Goal: Transaction & Acquisition: Purchase product/service

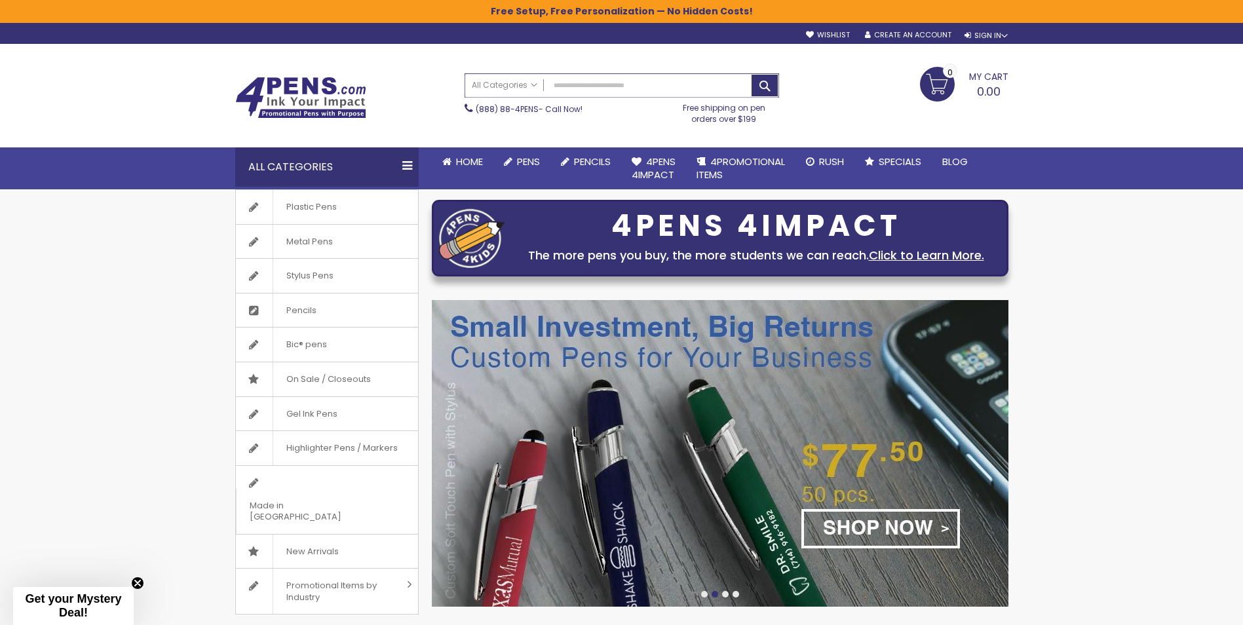
click at [603, 81] on input "Search" at bounding box center [621, 85] width 313 height 23
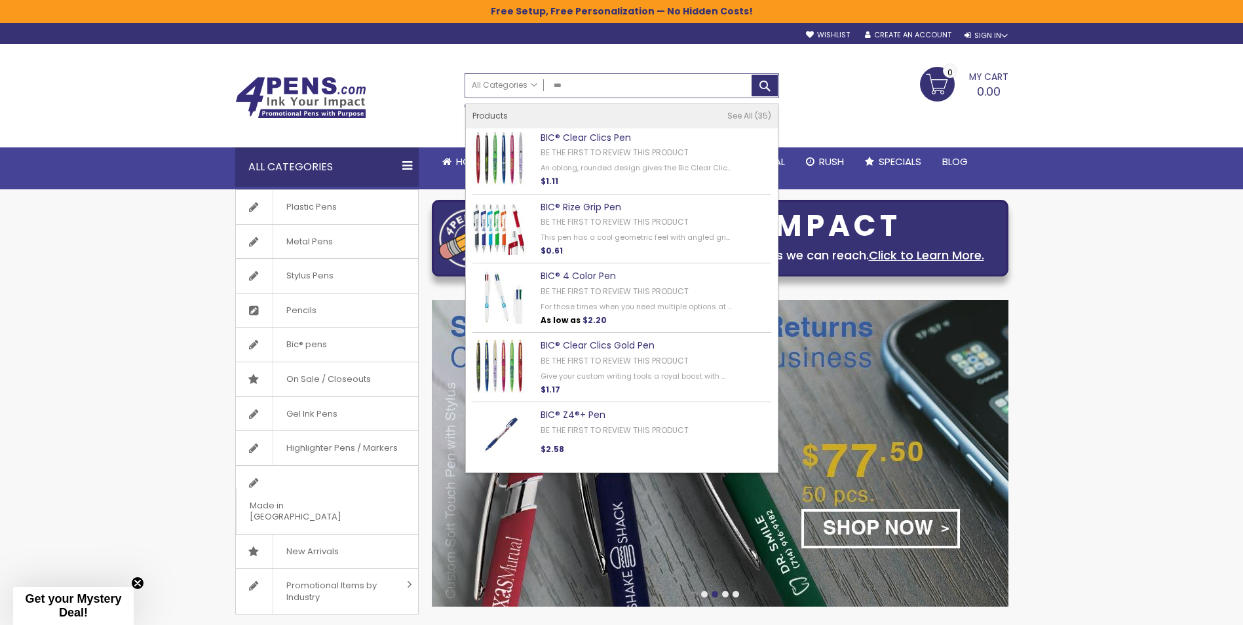
type input "***"
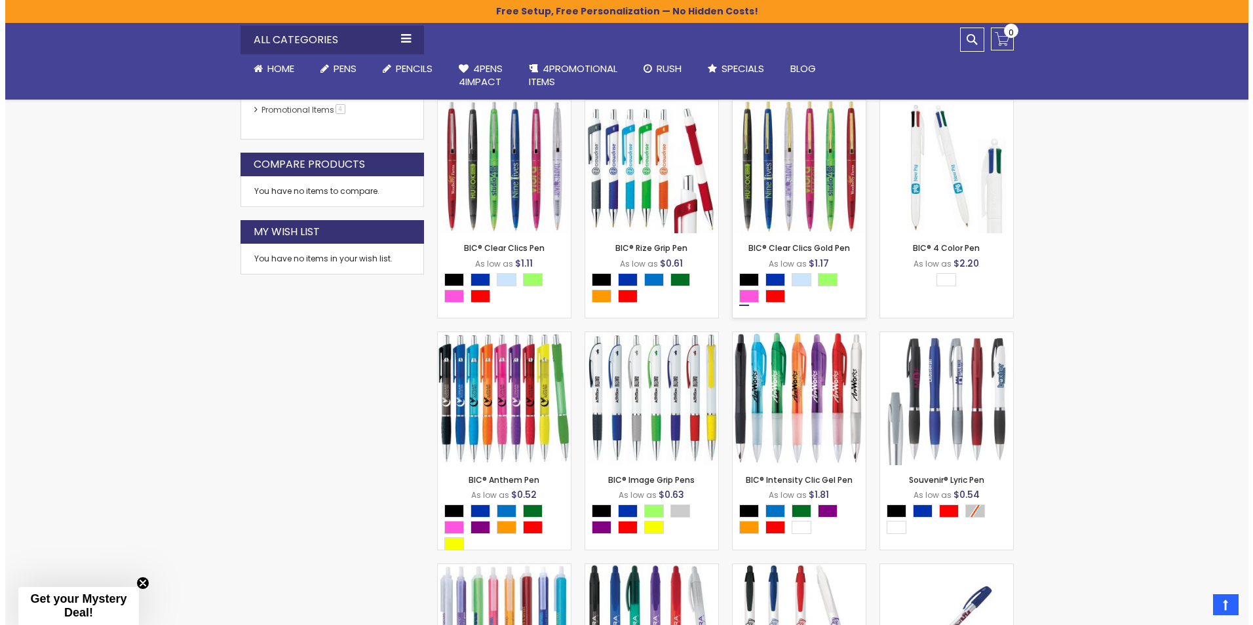
scroll to position [524, 0]
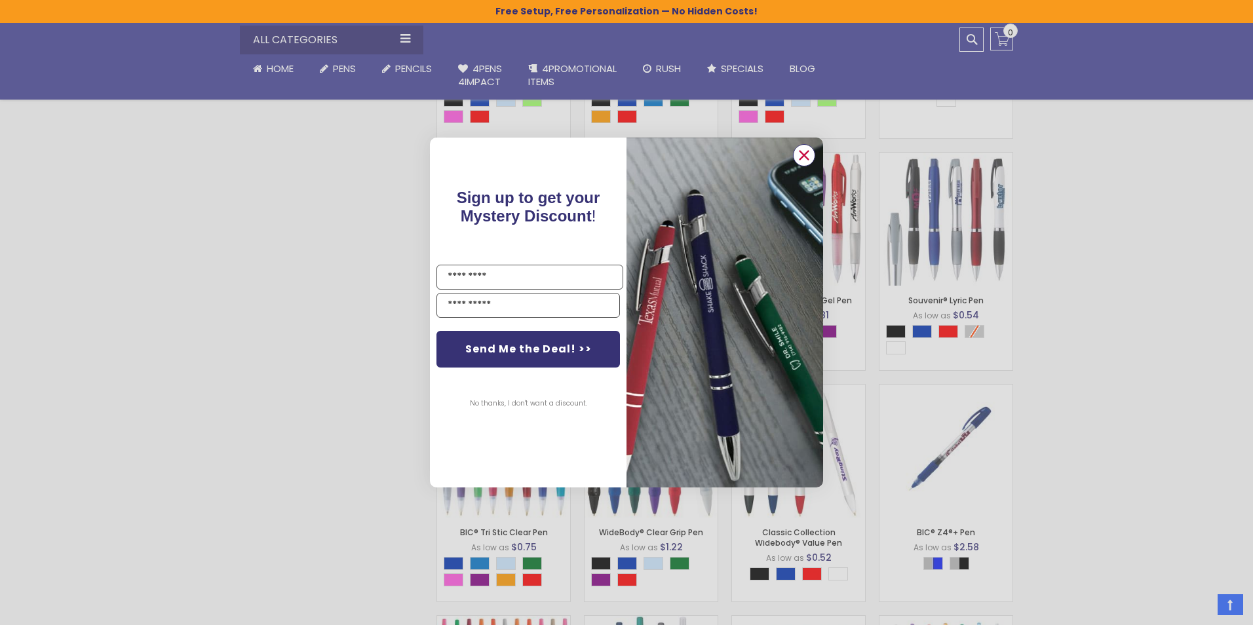
click at [801, 154] on icon "Close dialog" at bounding box center [804, 155] width 9 height 9
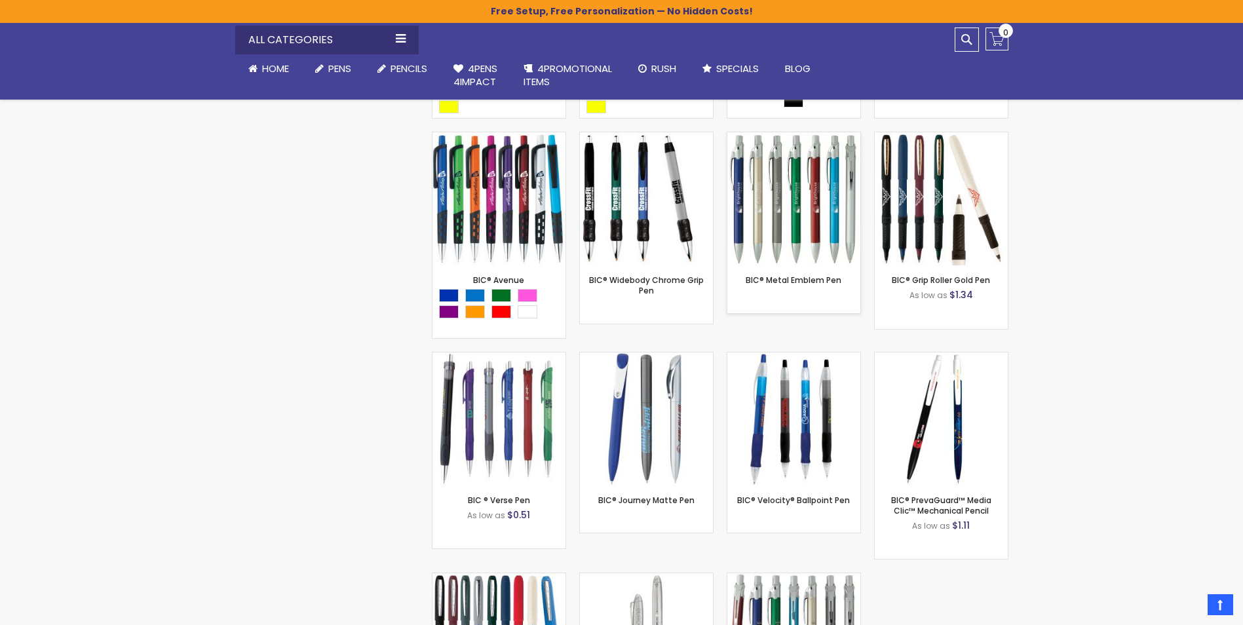
scroll to position [1703, 0]
click at [912, 214] on img at bounding box center [941, 198] width 133 height 133
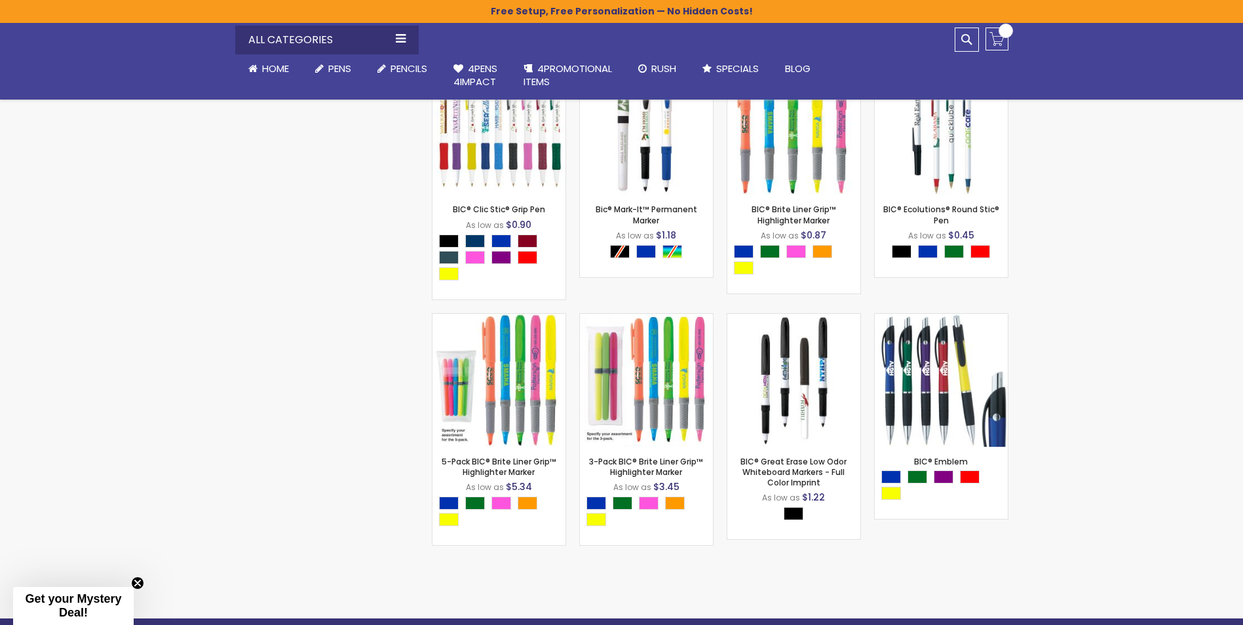
scroll to position [1232, 0]
